Goal: Task Accomplishment & Management: Manage account settings

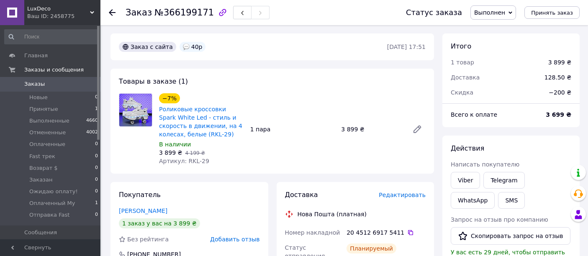
scroll to position [106, 0]
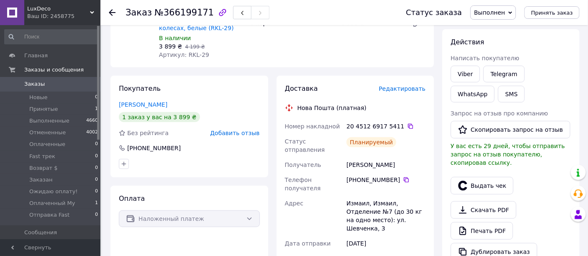
click at [248, 221] on div "Наложенный платеж" at bounding box center [189, 218] width 141 height 17
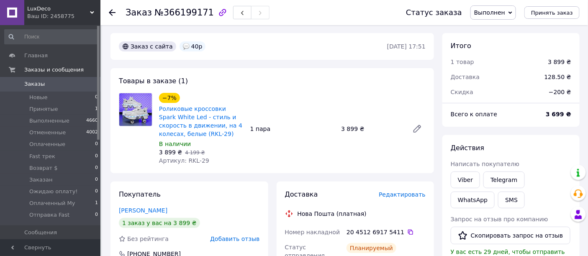
scroll to position [0, 0]
click at [33, 82] on span "Заказы" at bounding box center [34, 84] width 20 height 8
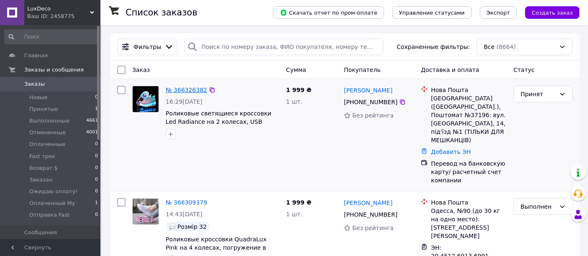
click at [179, 90] on link "№ 366326382" at bounding box center [186, 90] width 41 height 7
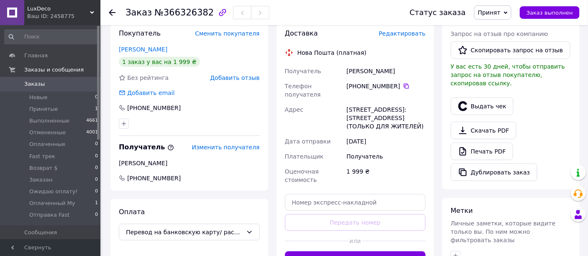
scroll to position [232, 0]
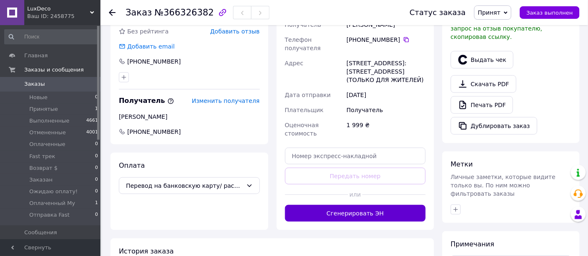
click at [330, 205] on button "Сгенерировать ЭН" at bounding box center [355, 213] width 141 height 17
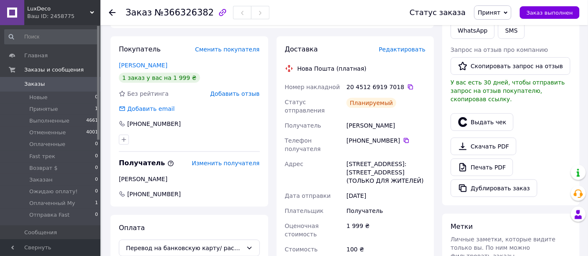
scroll to position [139, 0]
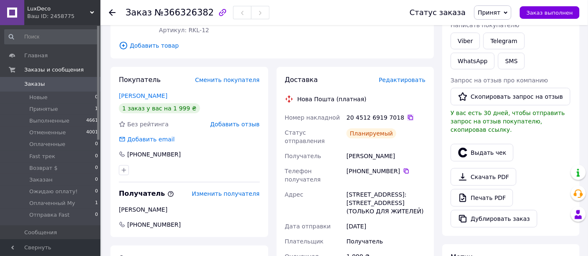
click at [407, 114] on icon at bounding box center [410, 117] width 7 height 7
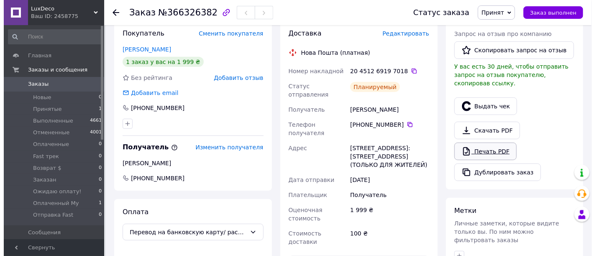
scroll to position [93, 0]
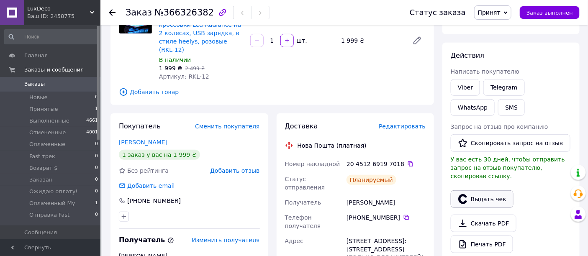
click at [476, 192] on button "Выдать чек" at bounding box center [482, 199] width 63 height 18
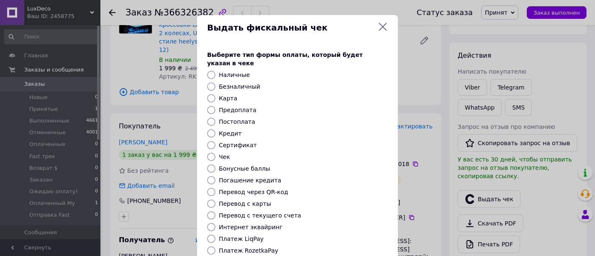
click at [209, 82] on input "Безналичный" at bounding box center [211, 86] width 8 height 8
radio input "true"
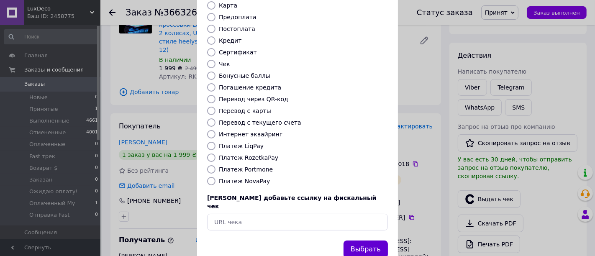
click at [365, 241] on button "Выбрать" at bounding box center [365, 250] width 44 height 18
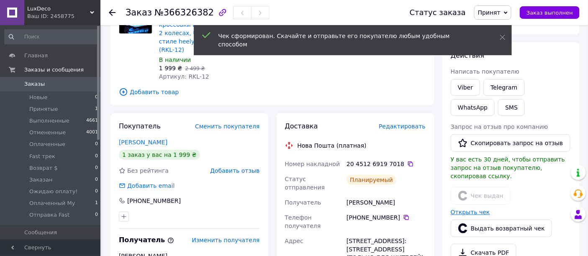
click at [474, 209] on link "Открыть чек" at bounding box center [470, 212] width 39 height 7
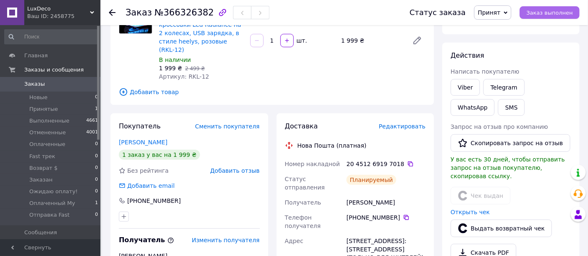
click at [543, 14] on span "Заказ выполнен" at bounding box center [549, 13] width 46 height 6
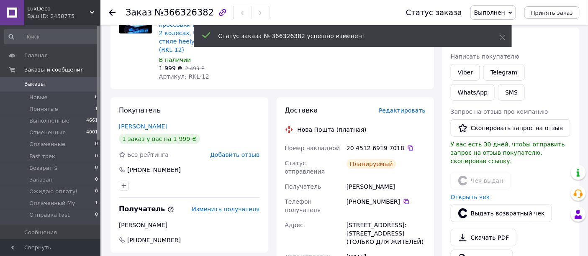
click at [27, 83] on span "Заказы" at bounding box center [34, 84] width 20 height 8
